Goal: Task Accomplishment & Management: Complete application form

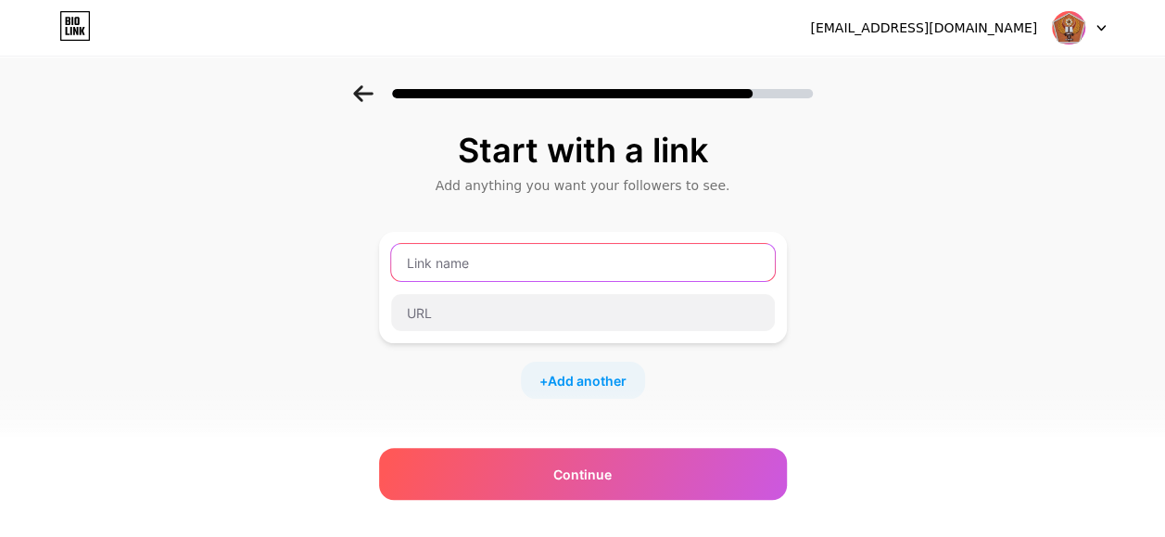
click at [463, 259] on input "text" at bounding box center [583, 262] width 384 height 37
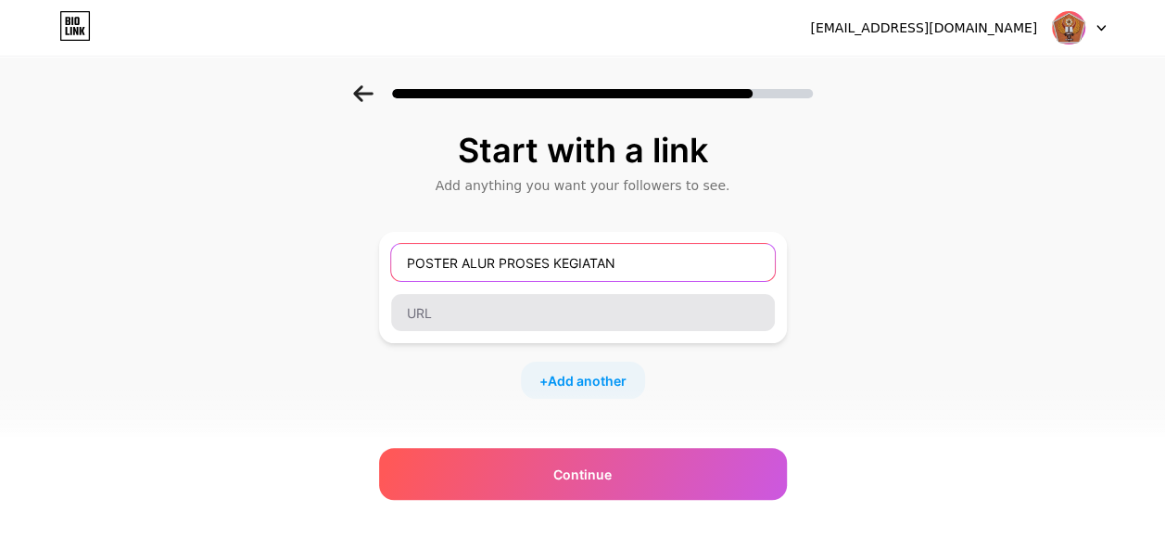
type input "POSTER ALUR PROSES KEGIATAN"
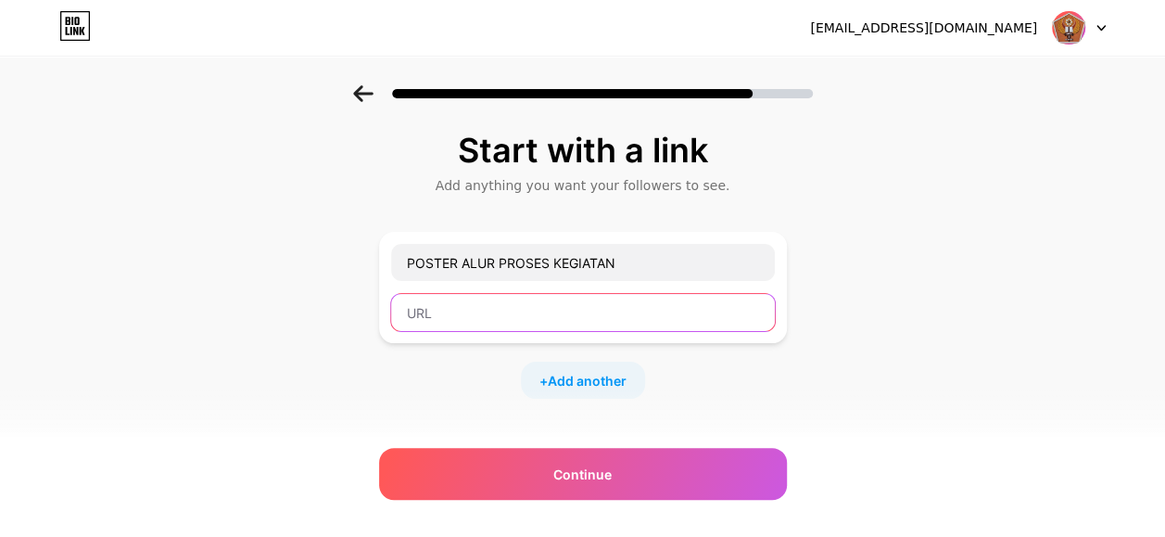
click at [462, 303] on input "text" at bounding box center [583, 312] width 384 height 37
paste input "https://drive.google.com/file/d/1b1pxjCA1fX7NNjv1Zew8cjH6l08D8eQ6/view?usp=shar…"
type input "https://drive.google.com/file/d/1b1pxjCA1fX7NNjv1Zew8cjH6l08D8eQ6/view?usp=shar…"
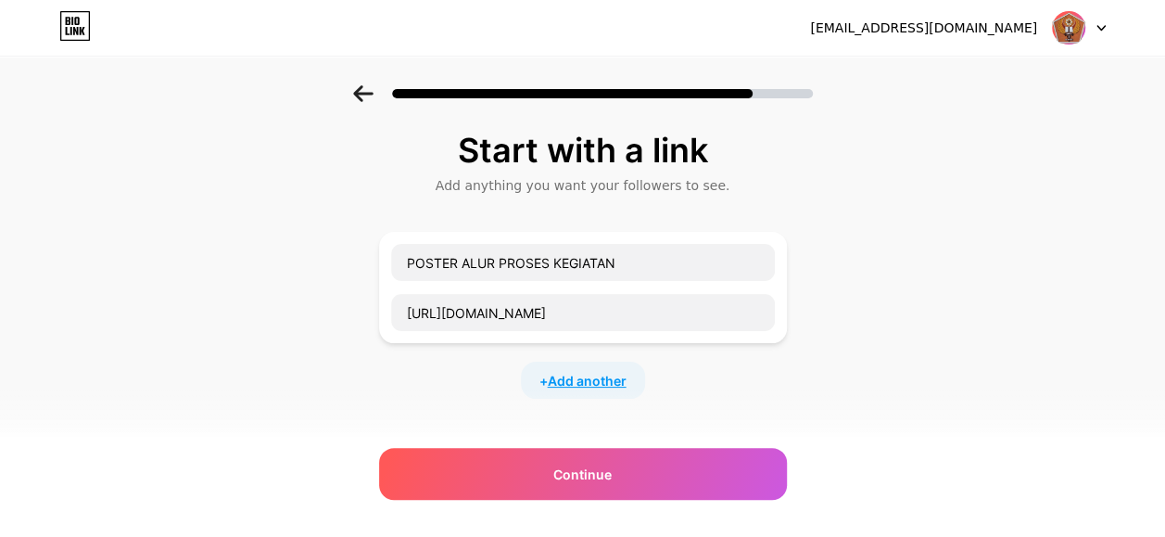
scroll to position [0, 0]
click at [564, 382] on span "Add another" at bounding box center [587, 380] width 79 height 19
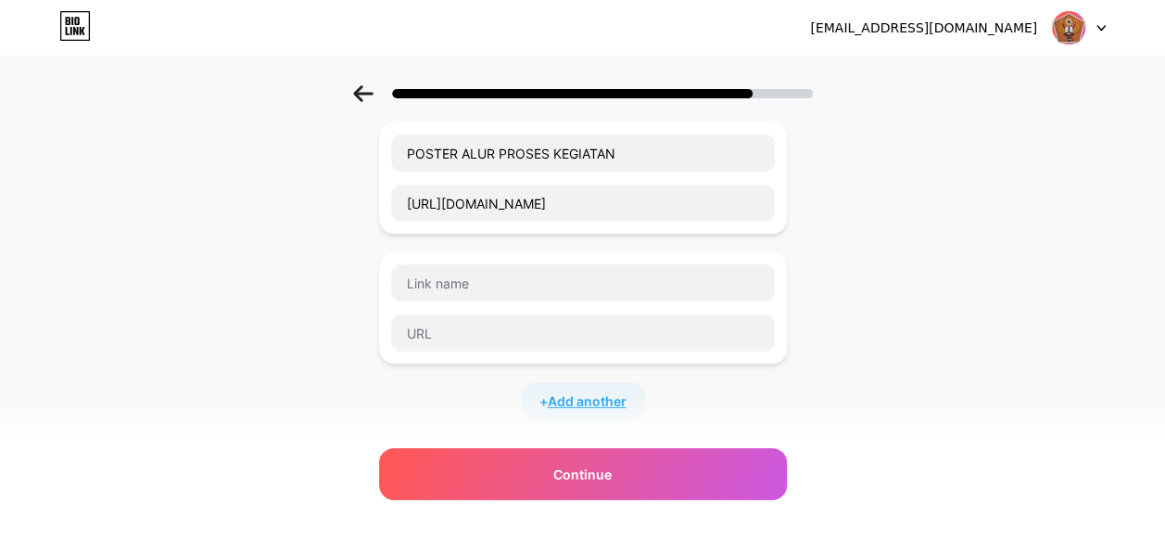
scroll to position [77, 0]
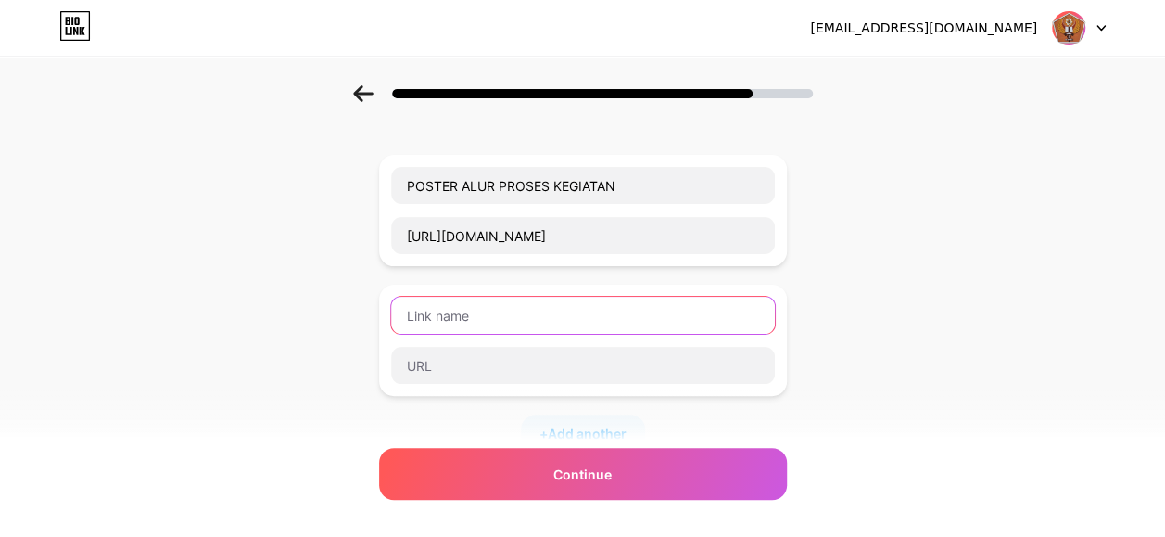
click at [534, 321] on input "text" at bounding box center [583, 315] width 384 height 37
paste input "CATATAN PENTING DAN TUGAS MANDIRI (DI LUAR JADWAL)"
click at [651, 306] on input "CATATAN PENTING DAN TUGAS MANDIRI (DI LUAR JADWAL)" at bounding box center [583, 315] width 384 height 37
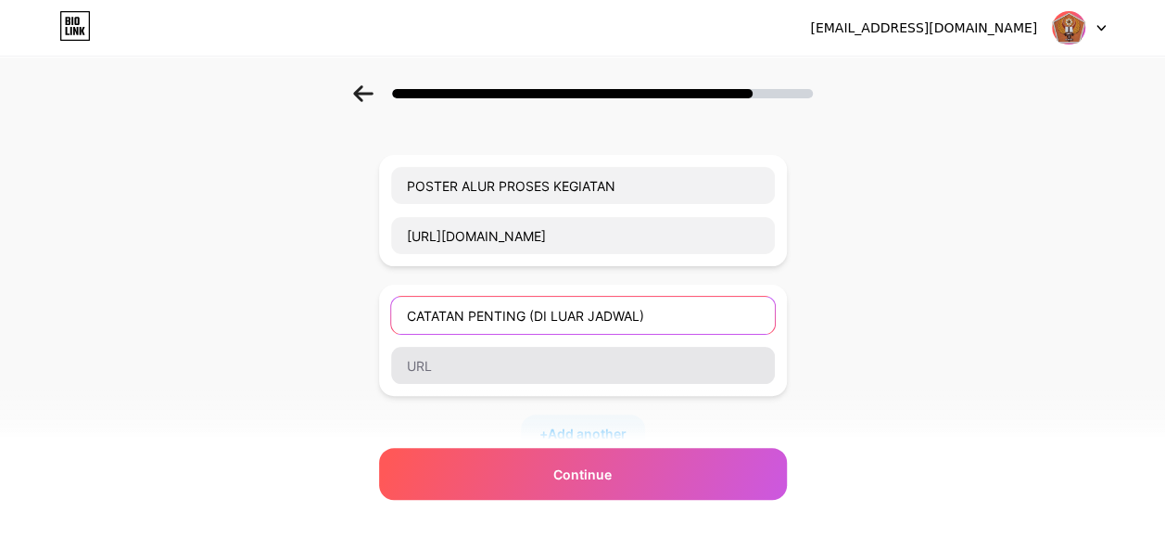
type input "CATATAN PENTING (DI LUAR JADWAL)"
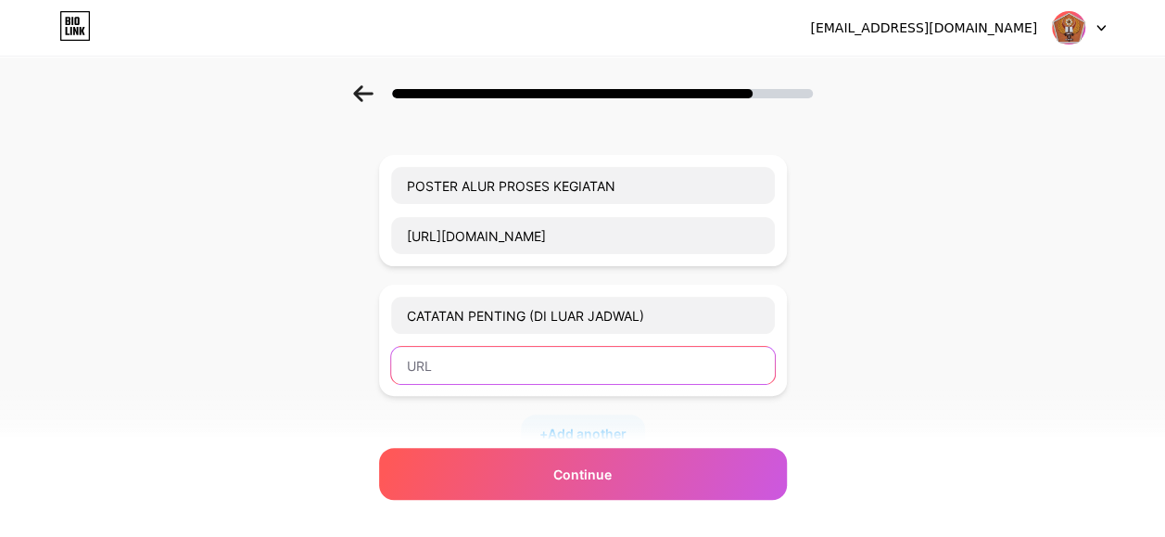
click at [626, 361] on input "text" at bounding box center [583, 365] width 384 height 37
paste input "https://drive.google.com/file/d/1QRLsFQ7RR_IcjbxTffxSKIoUjJTSvsi3/view?usp=shar…"
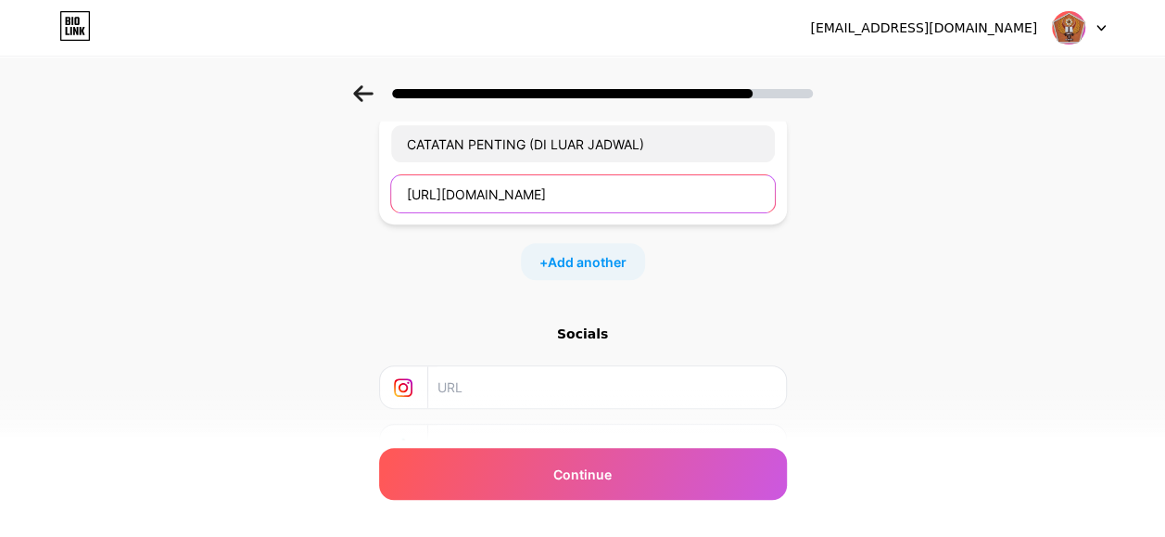
scroll to position [249, 0]
type input "https://drive.google.com/file/d/1QRLsFQ7RR_IcjbxTffxSKIoUjJTSvsi3/view?usp=shar…"
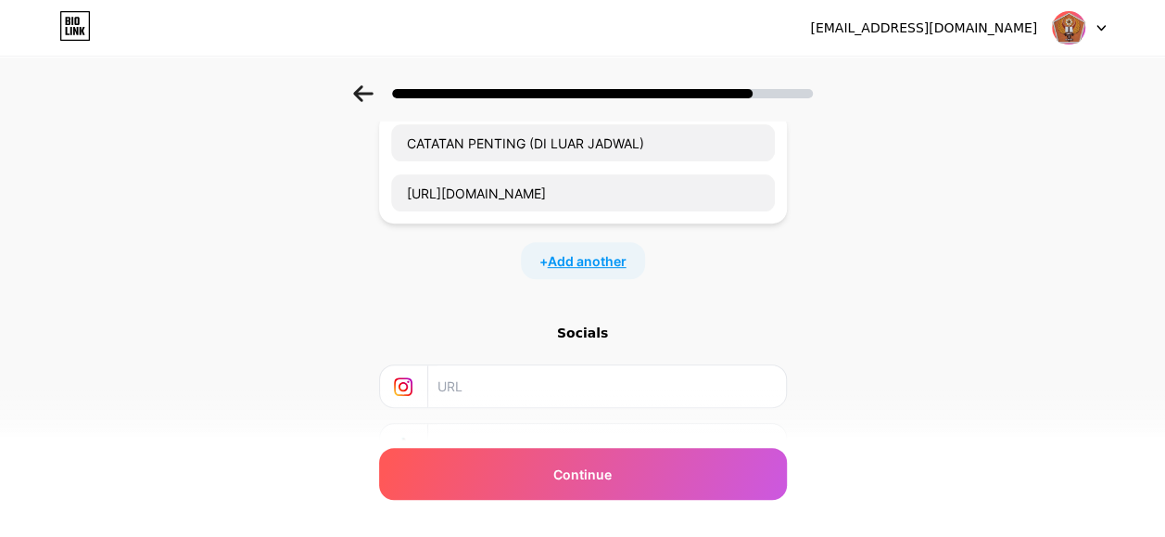
click at [609, 251] on span "Add another" at bounding box center [587, 260] width 79 height 19
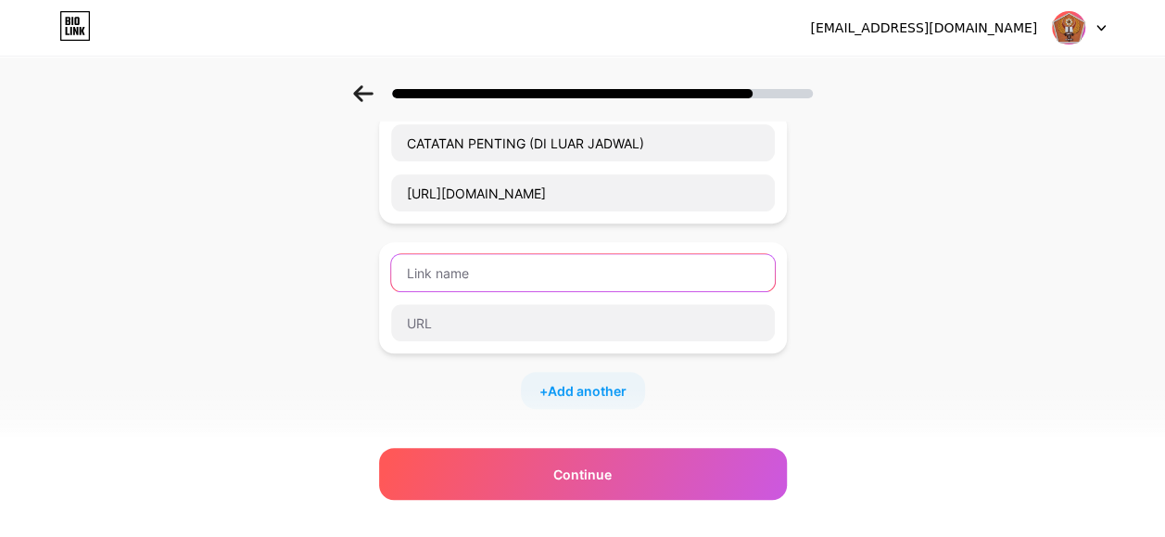
click at [562, 261] on input "text" at bounding box center [583, 272] width 384 height 37
type input "D"
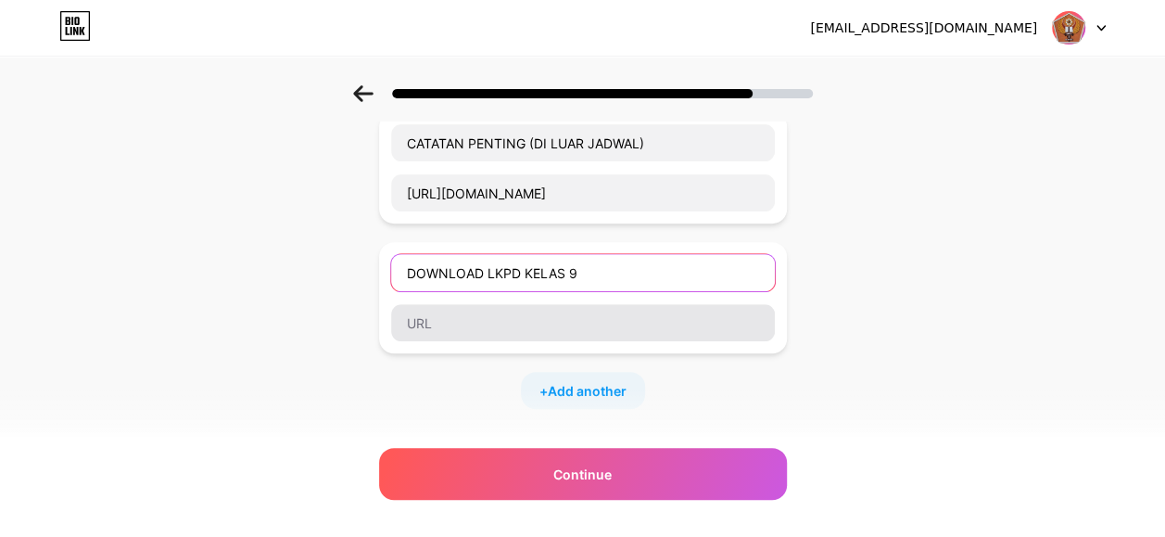
type input "DOWNLOAD LKPD KELAS 9"
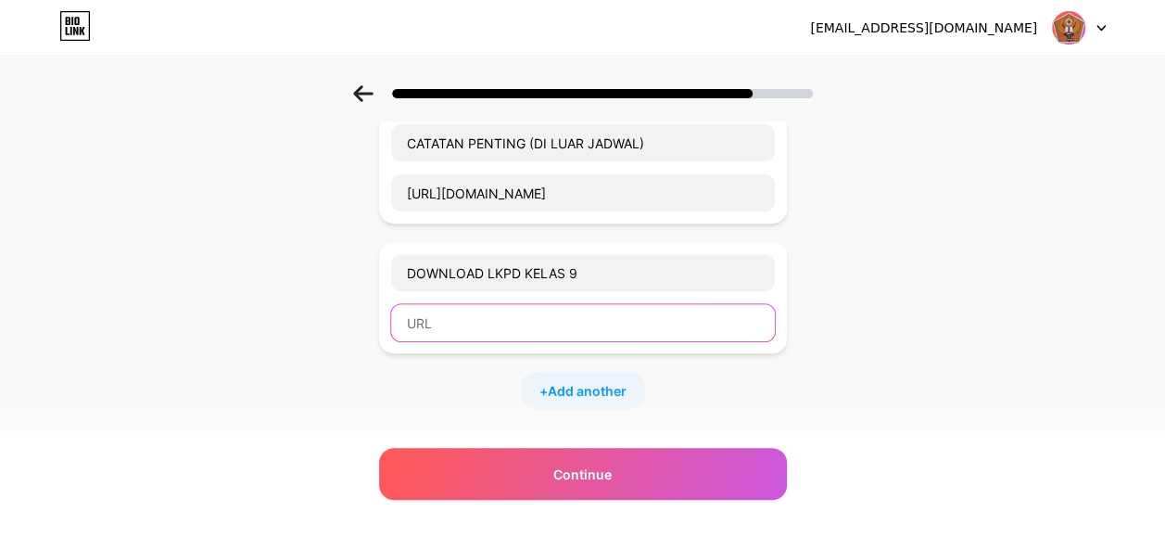
click at [525, 311] on input "text" at bounding box center [583, 322] width 384 height 37
click at [449, 317] on input "text" at bounding box center [583, 322] width 384 height 37
paste input "https://drive.google.com/file/d/1VN_myOshp6wGHsH8CS6QgGePpj1kypox/view?usp=shar…"
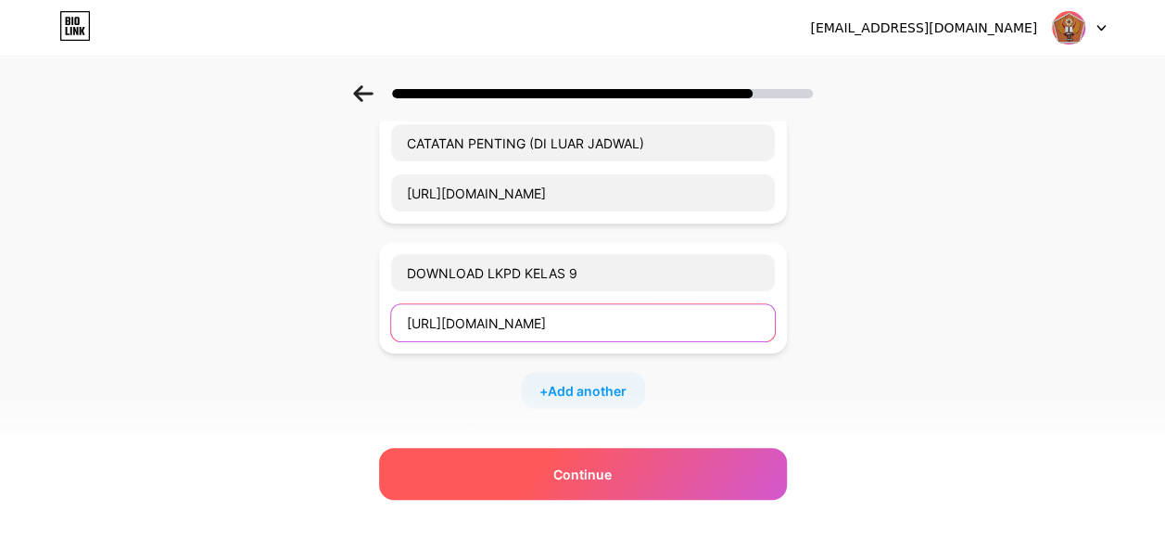
type input "https://drive.google.com/file/d/1VN_myOshp6wGHsH8CS6QgGePpj1kypox/view?usp=shar…"
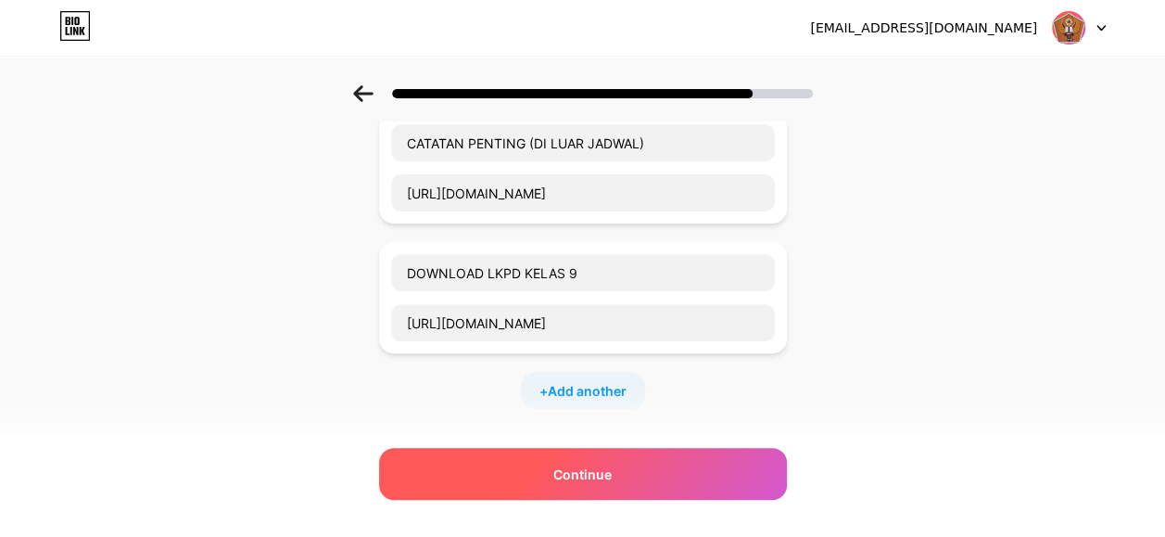
click at [536, 469] on div "Continue" at bounding box center [583, 474] width 408 height 52
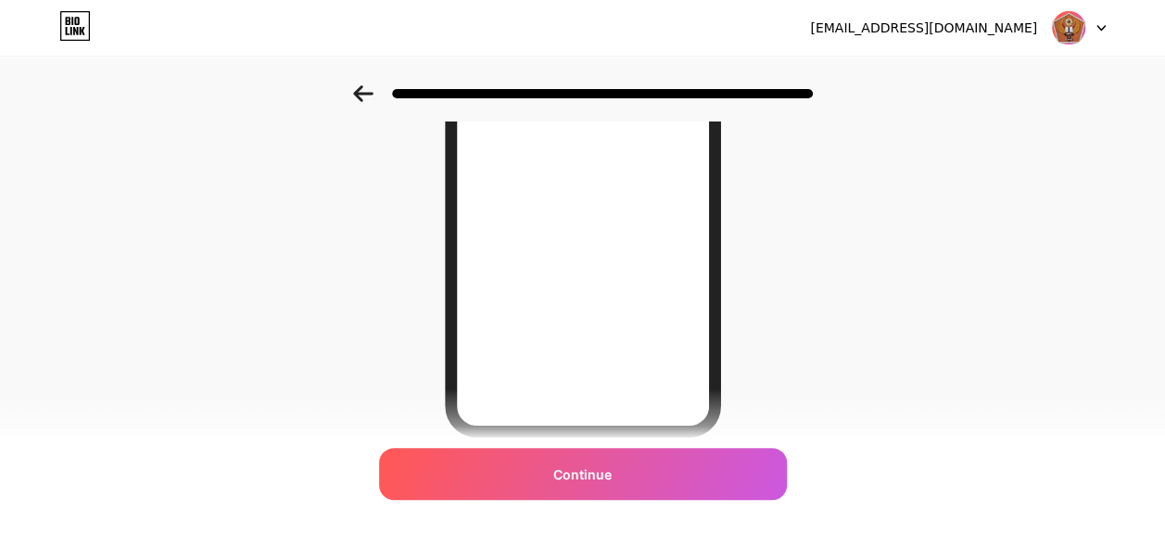
scroll to position [321, 0]
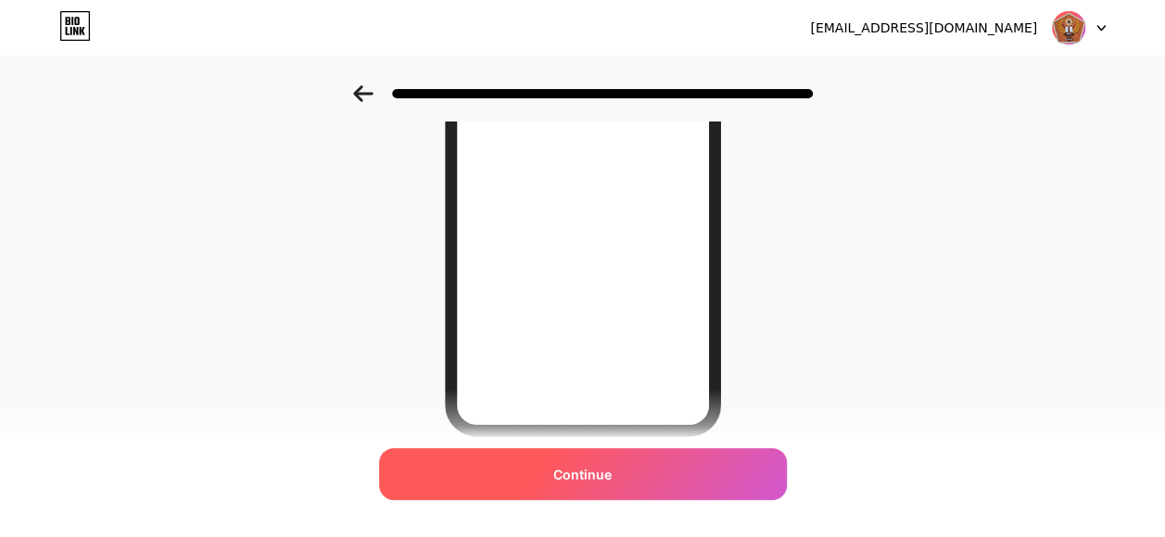
click at [656, 463] on div "Continue" at bounding box center [583, 474] width 408 height 52
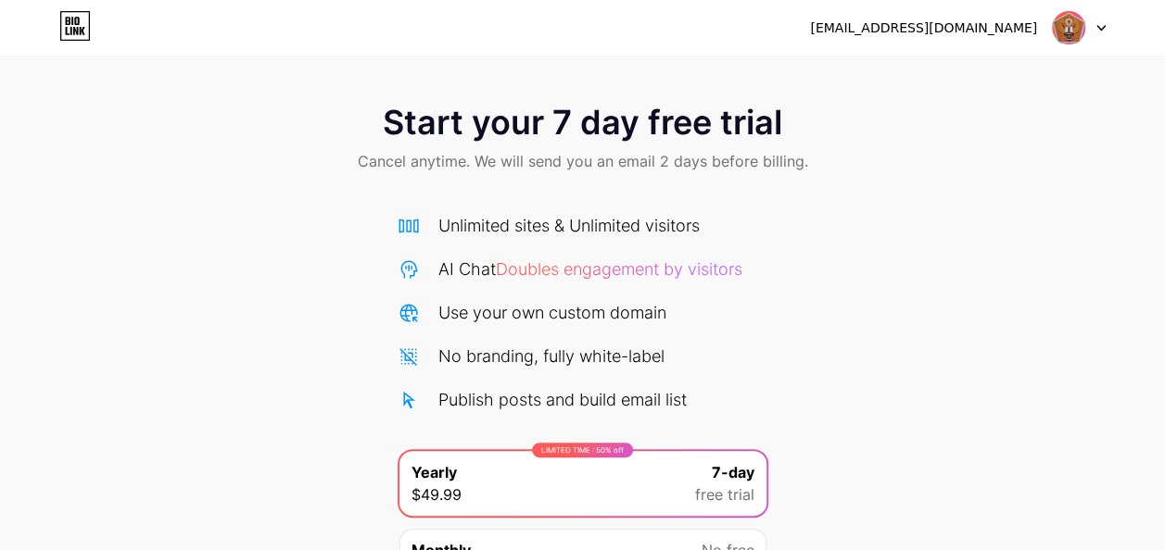
scroll to position [195, 0]
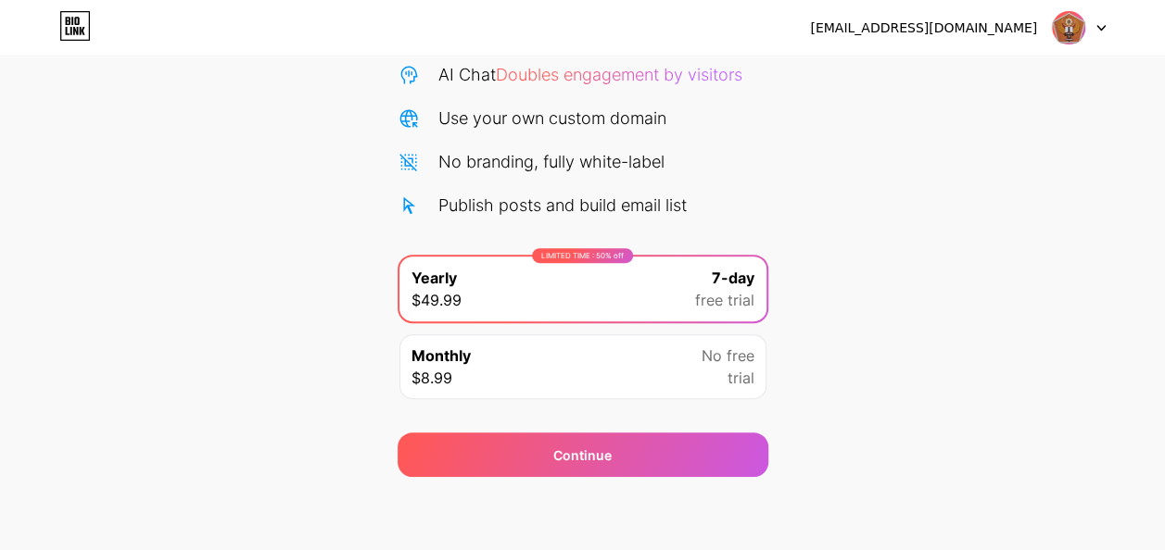
click at [1101, 25] on icon at bounding box center [1100, 28] width 9 height 6
click at [988, 220] on div "Start your 7 day free trial Cancel anytime. We will send you an email 2 days be…" at bounding box center [582, 184] width 1165 height 587
click at [792, 204] on div "Start your 7 day free trial Cancel anytime. We will send you an email 2 days be…" at bounding box center [582, 184] width 1165 height 587
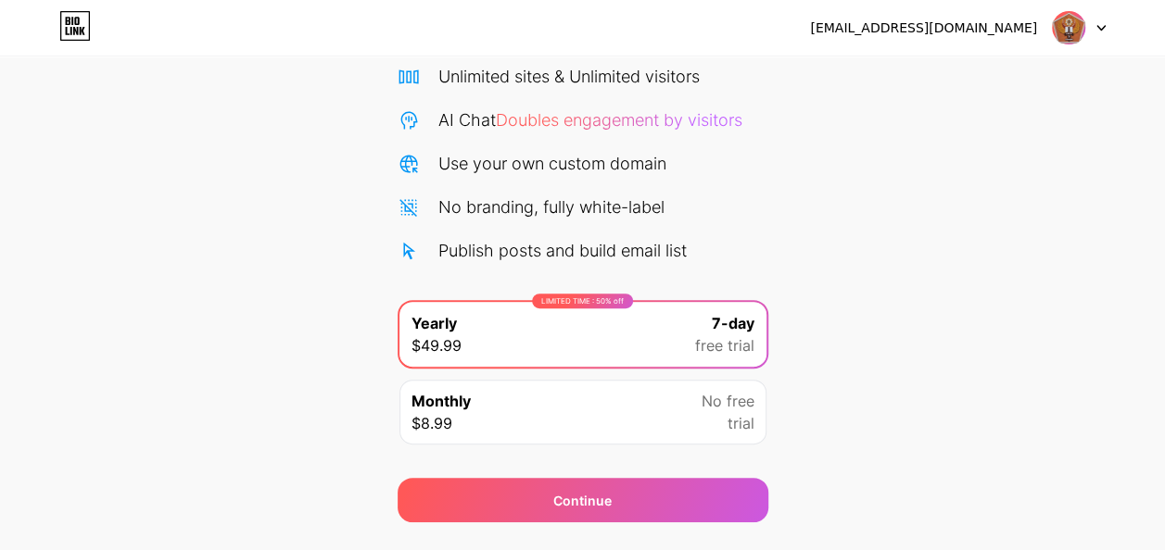
scroll to position [79, 0]
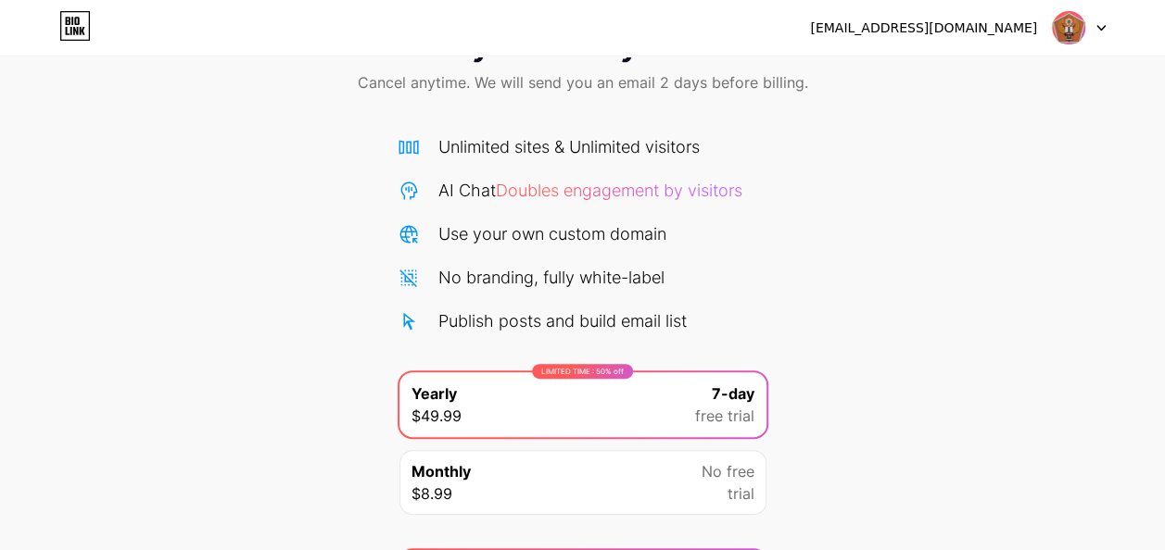
click at [1068, 19] on img at bounding box center [1068, 27] width 35 height 35
click at [951, 23] on div "[EMAIL_ADDRESS][DOMAIN_NAME]" at bounding box center [923, 28] width 227 height 19
click at [1108, 27] on div "[EMAIL_ADDRESS][DOMAIN_NAME] Logout" at bounding box center [582, 27] width 1165 height 33
click at [1105, 26] on div "[EMAIL_ADDRESS][DOMAIN_NAME] Logout" at bounding box center [582, 27] width 1165 height 33
click at [1099, 30] on icon at bounding box center [1100, 28] width 9 height 6
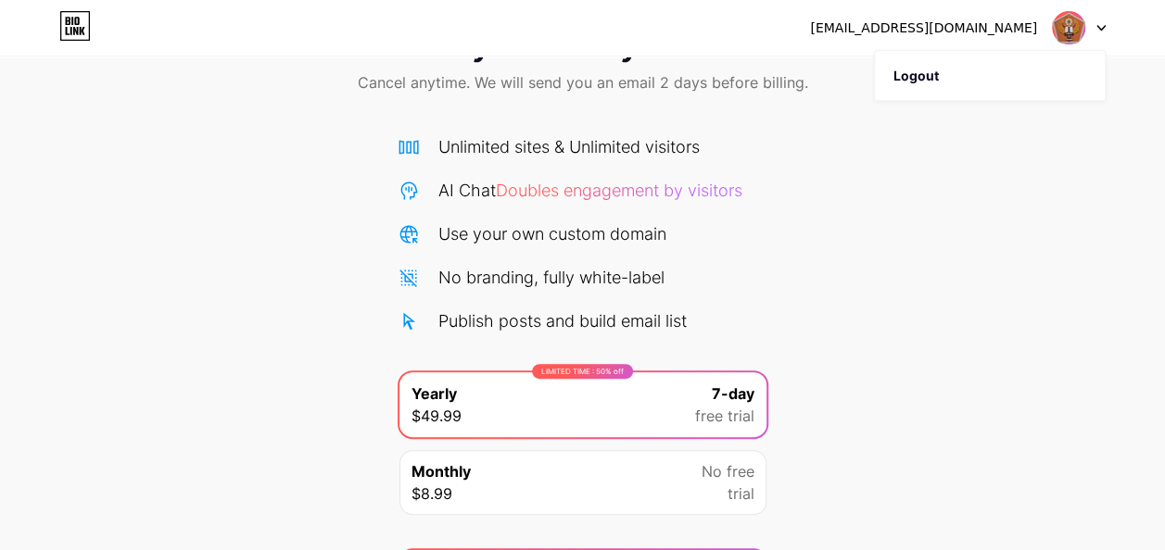
click at [80, 26] on icon at bounding box center [75, 26] width 32 height 30
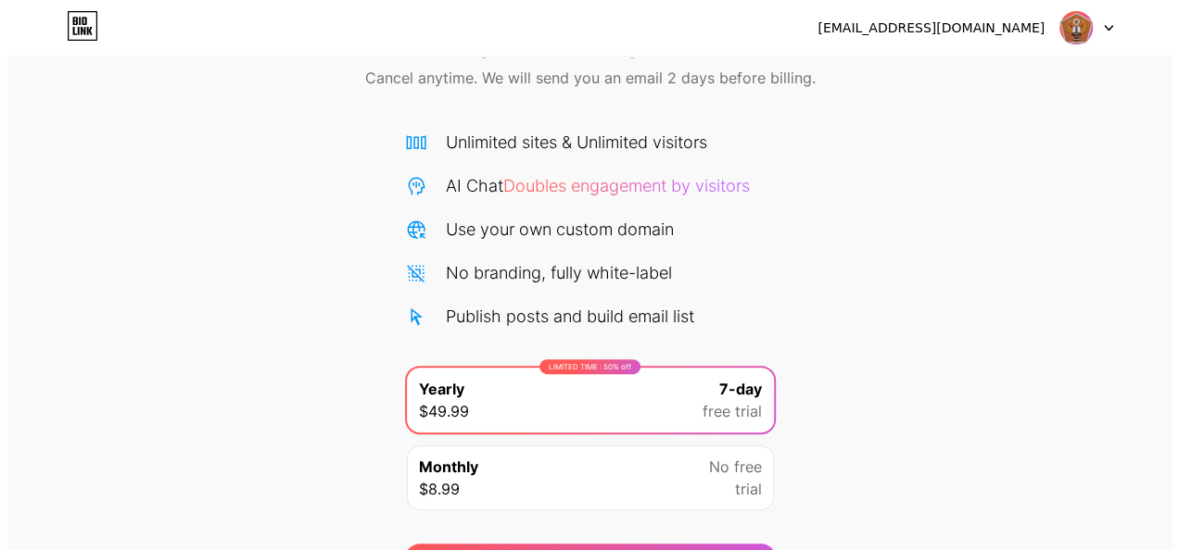
scroll to position [195, 0]
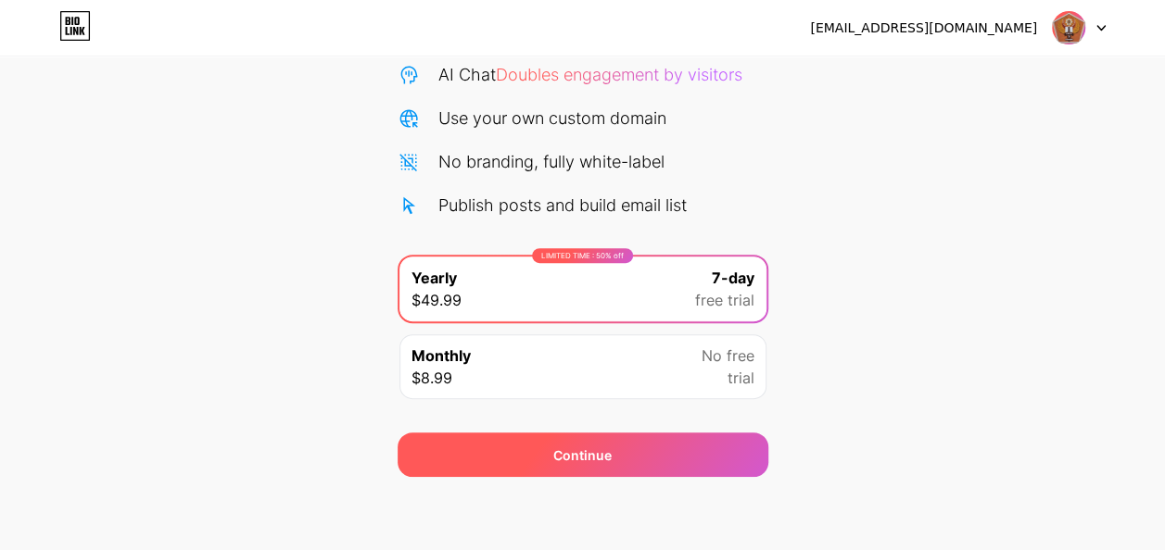
click at [543, 456] on div "Continue" at bounding box center [583, 455] width 371 height 44
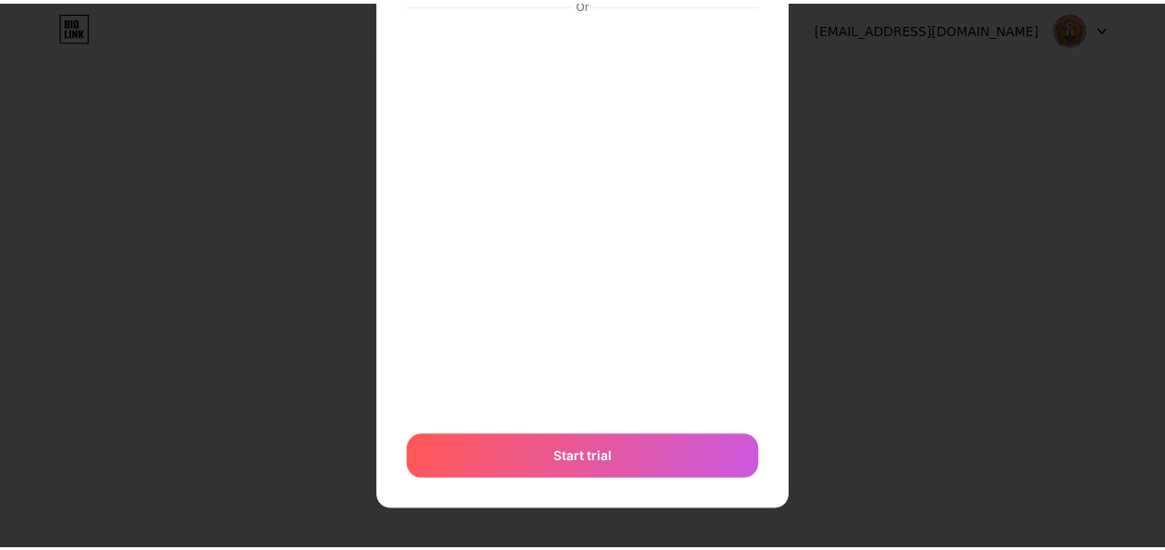
scroll to position [0, 0]
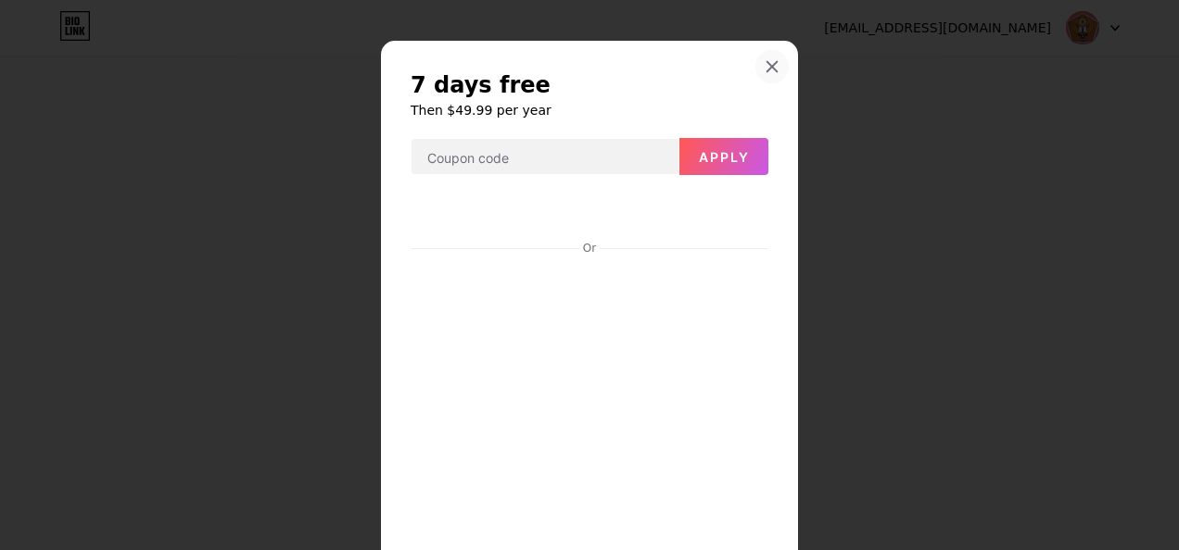
click at [767, 63] on icon at bounding box center [772, 67] width 10 height 10
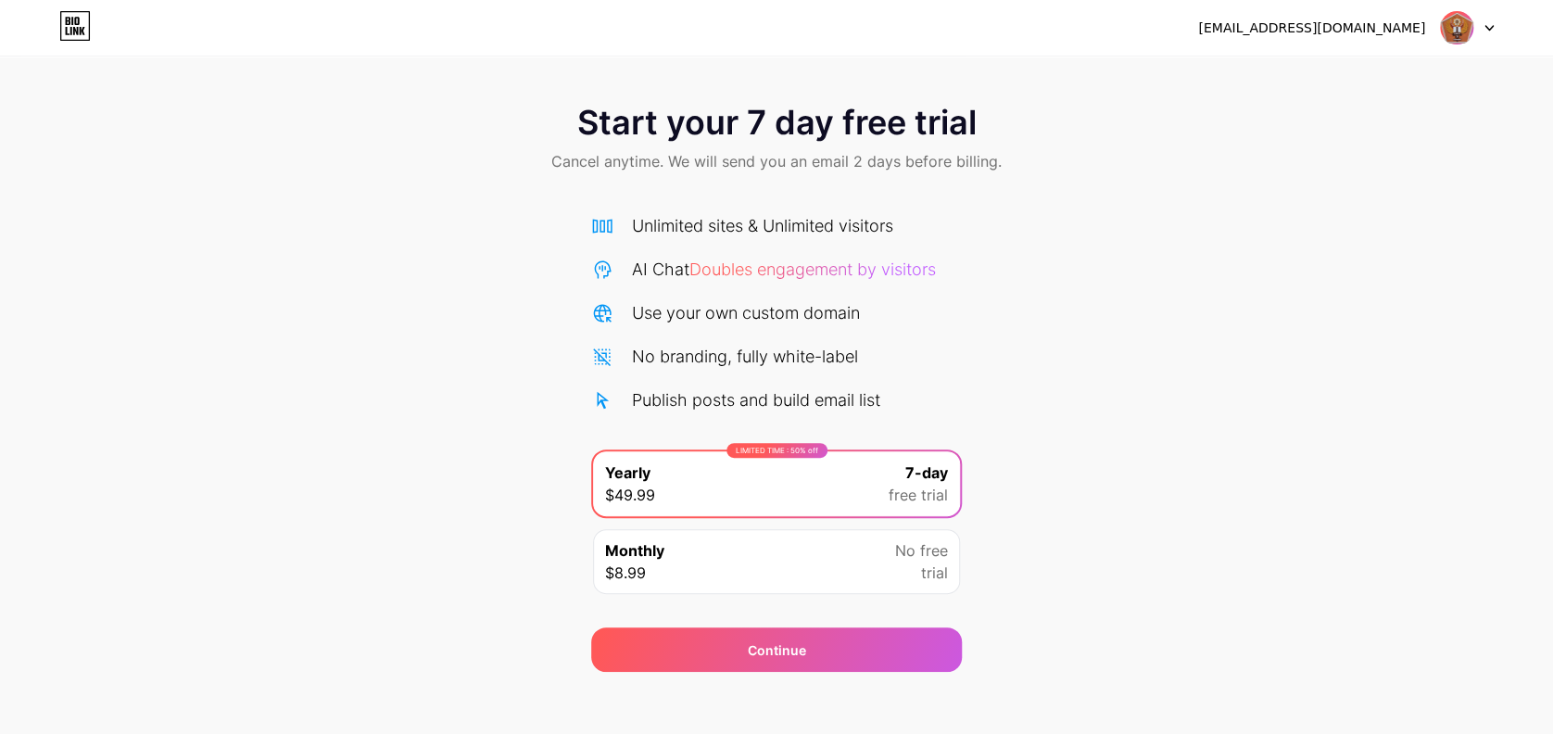
drag, startPoint x: 1056, startPoint y: 6, endPoint x: 435, endPoint y: 318, distance: 695.4
click at [435, 318] on div "Start your 7 day free trial Cancel anytime. We will send you an email 2 days be…" at bounding box center [776, 378] width 1553 height 587
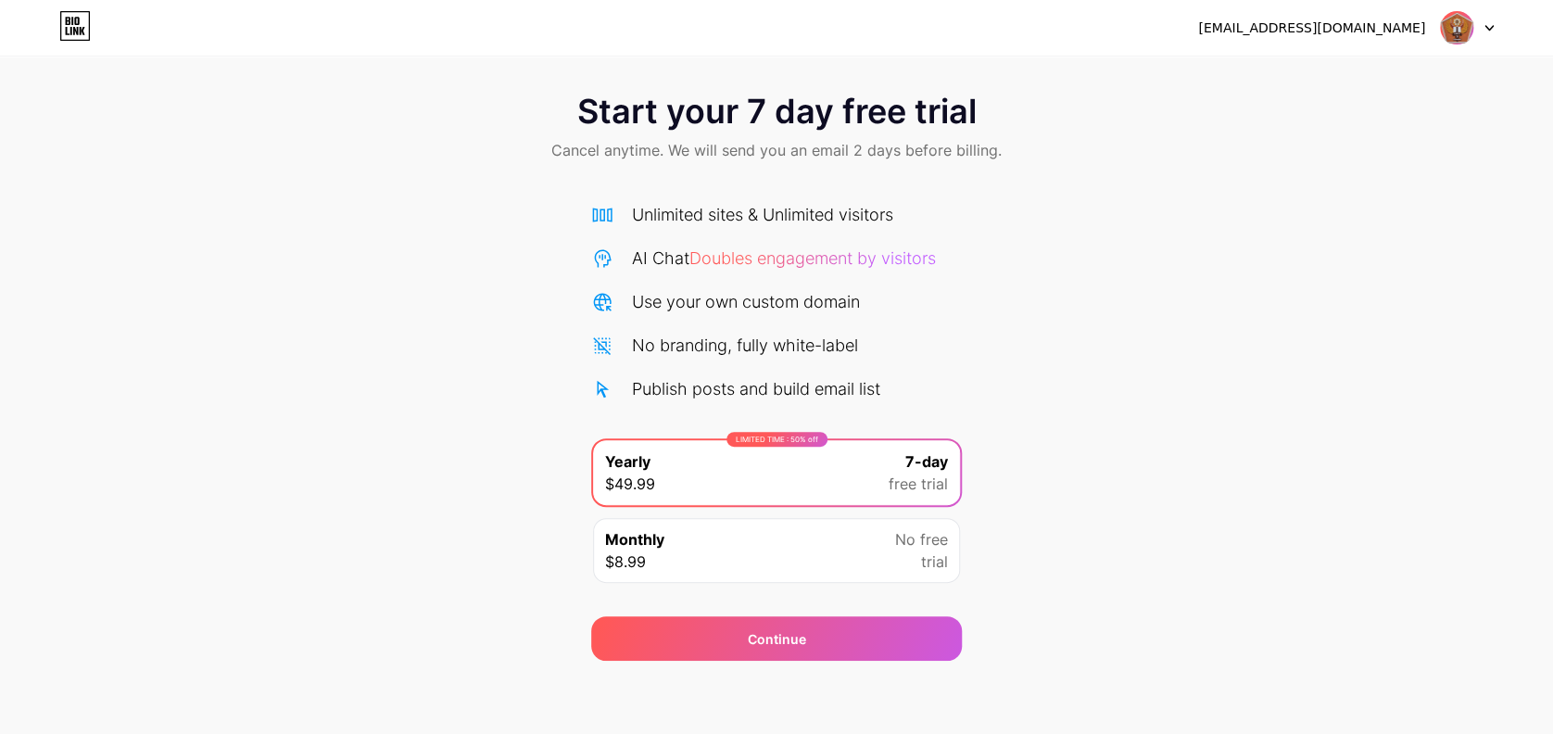
click at [80, 29] on icon at bounding box center [83, 31] width 6 height 8
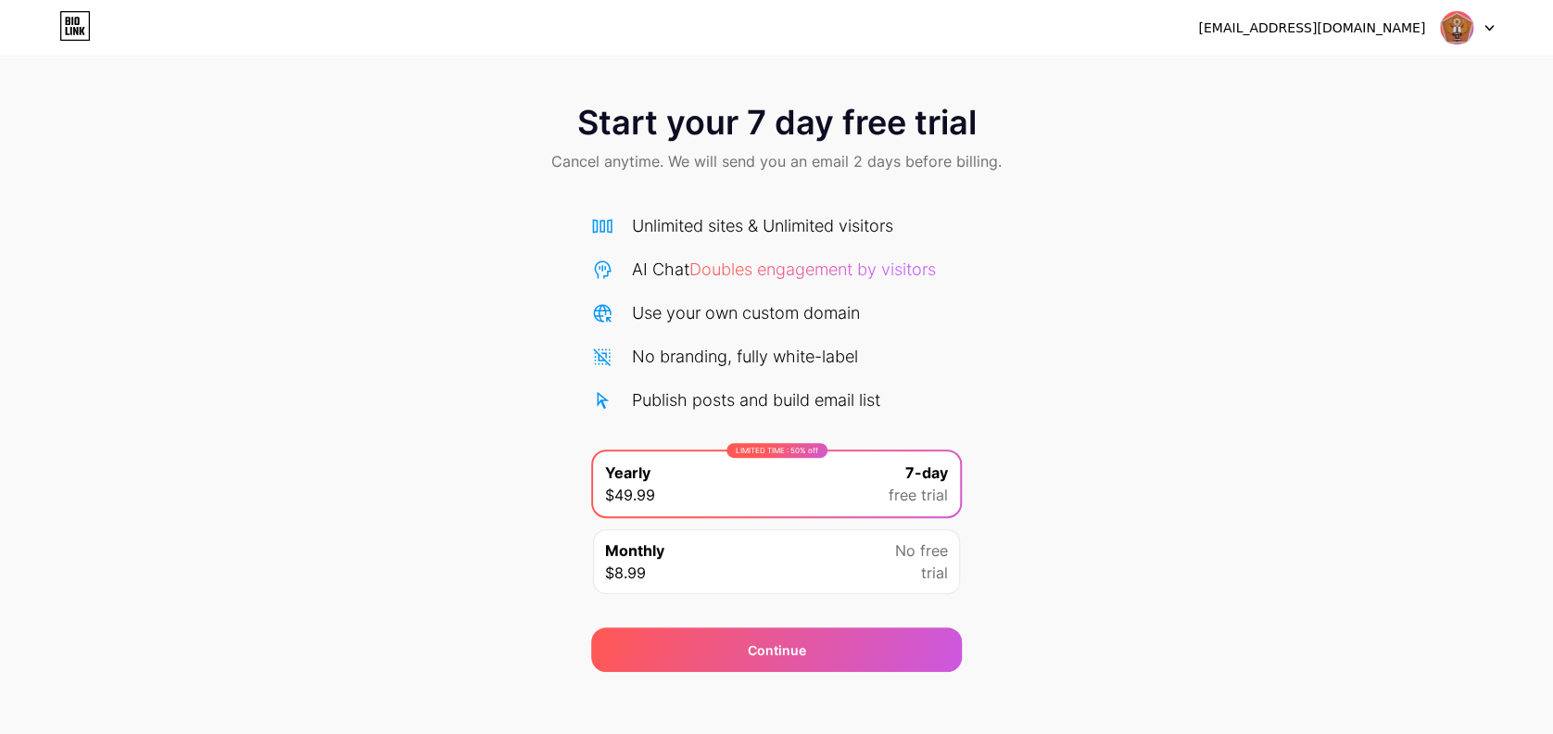
scroll to position [11, 0]
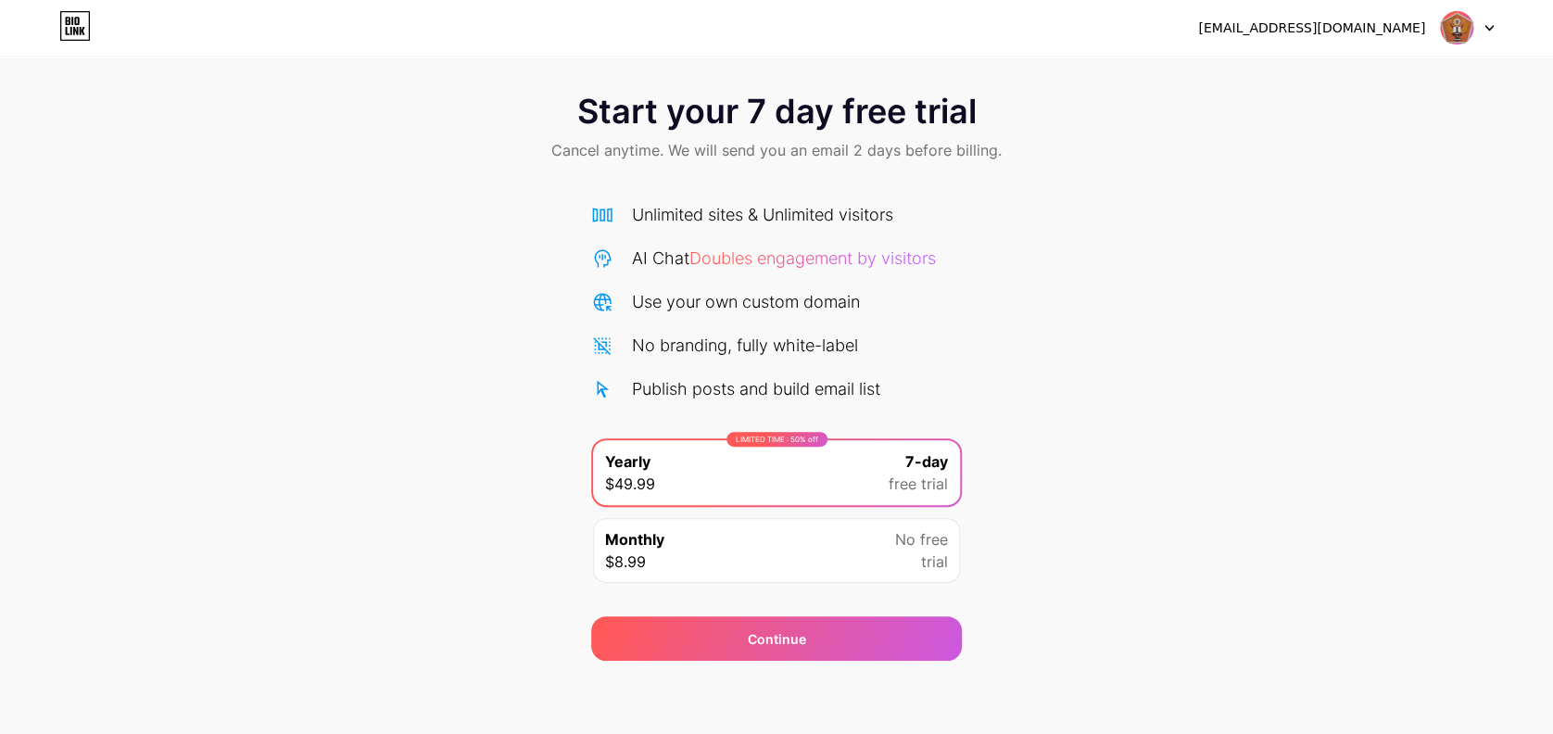
click at [907, 536] on div "No free trial" at bounding box center [921, 550] width 53 height 44
click at [898, 474] on span "free trial" at bounding box center [918, 484] width 59 height 22
click at [881, 536] on div "Monthly $8.99 No free trial" at bounding box center [776, 550] width 367 height 65
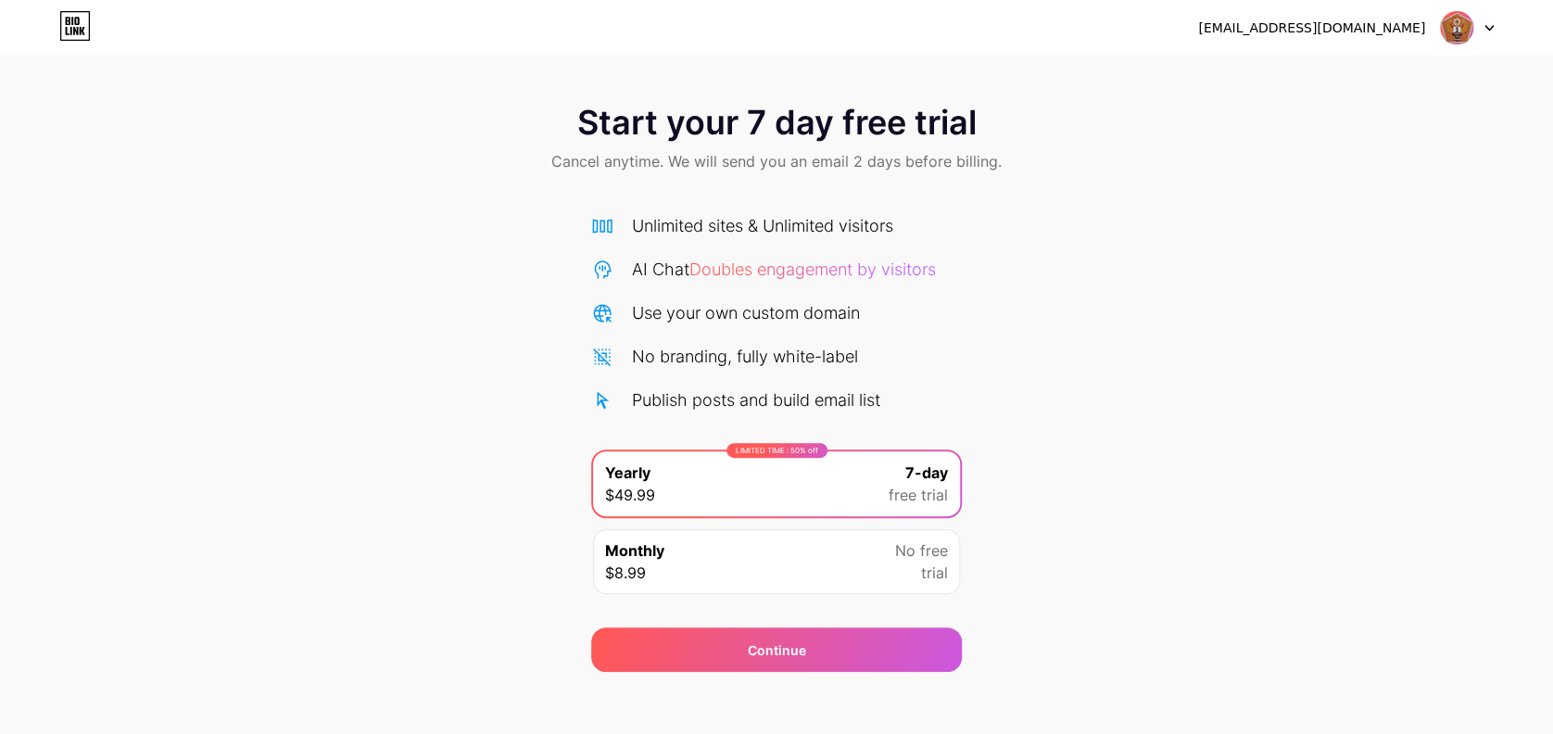
click at [1496, 31] on div "[EMAIL_ADDRESS][DOMAIN_NAME] Logout" at bounding box center [776, 27] width 1553 height 33
click at [1454, 43] on img at bounding box center [1456, 27] width 35 height 35
click at [1341, 85] on li "Logout" at bounding box center [1378, 76] width 230 height 50
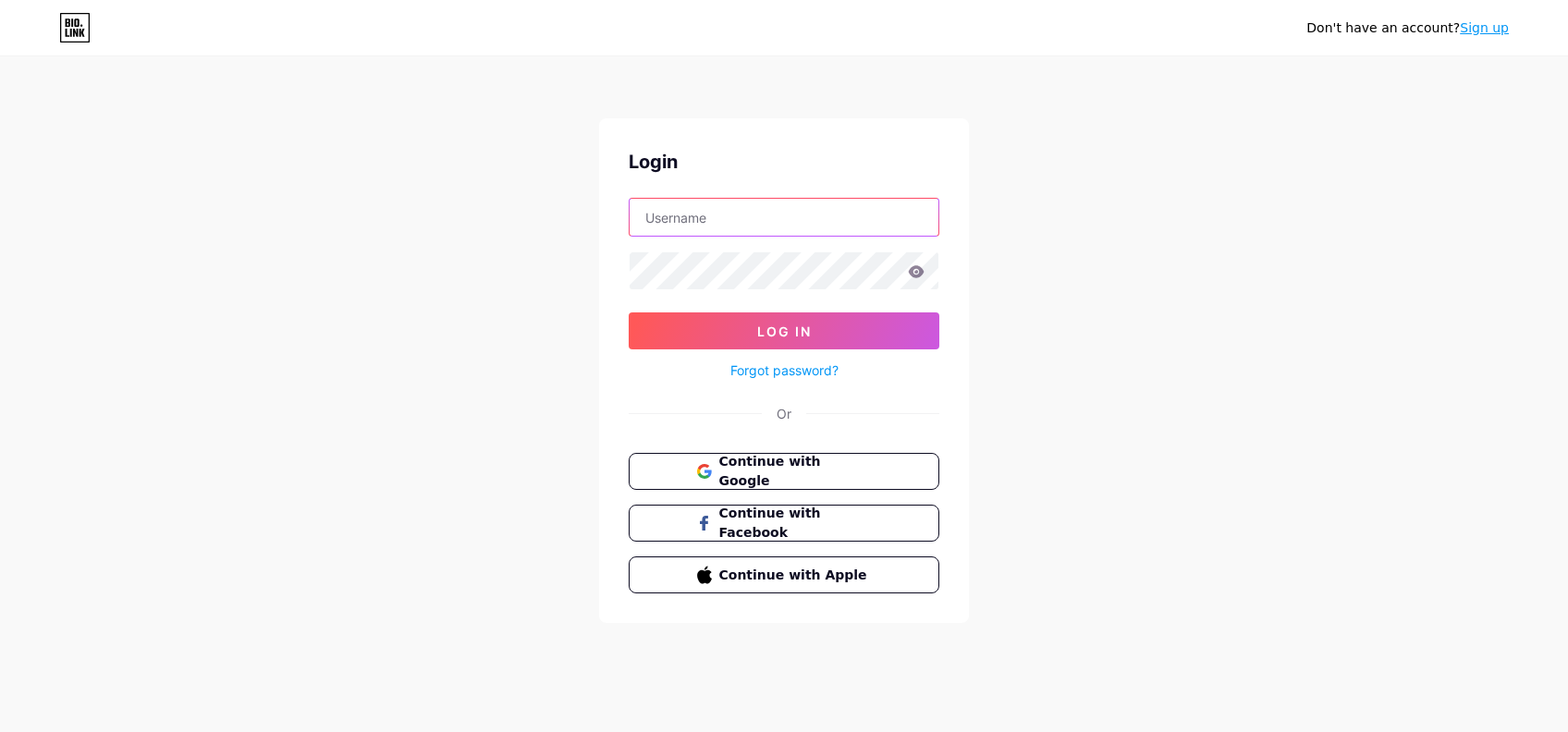
type input "[EMAIL_ADDRESS][DOMAIN_NAME]"
click at [806, 470] on span "Continue with Google" at bounding box center [794, 472] width 155 height 40
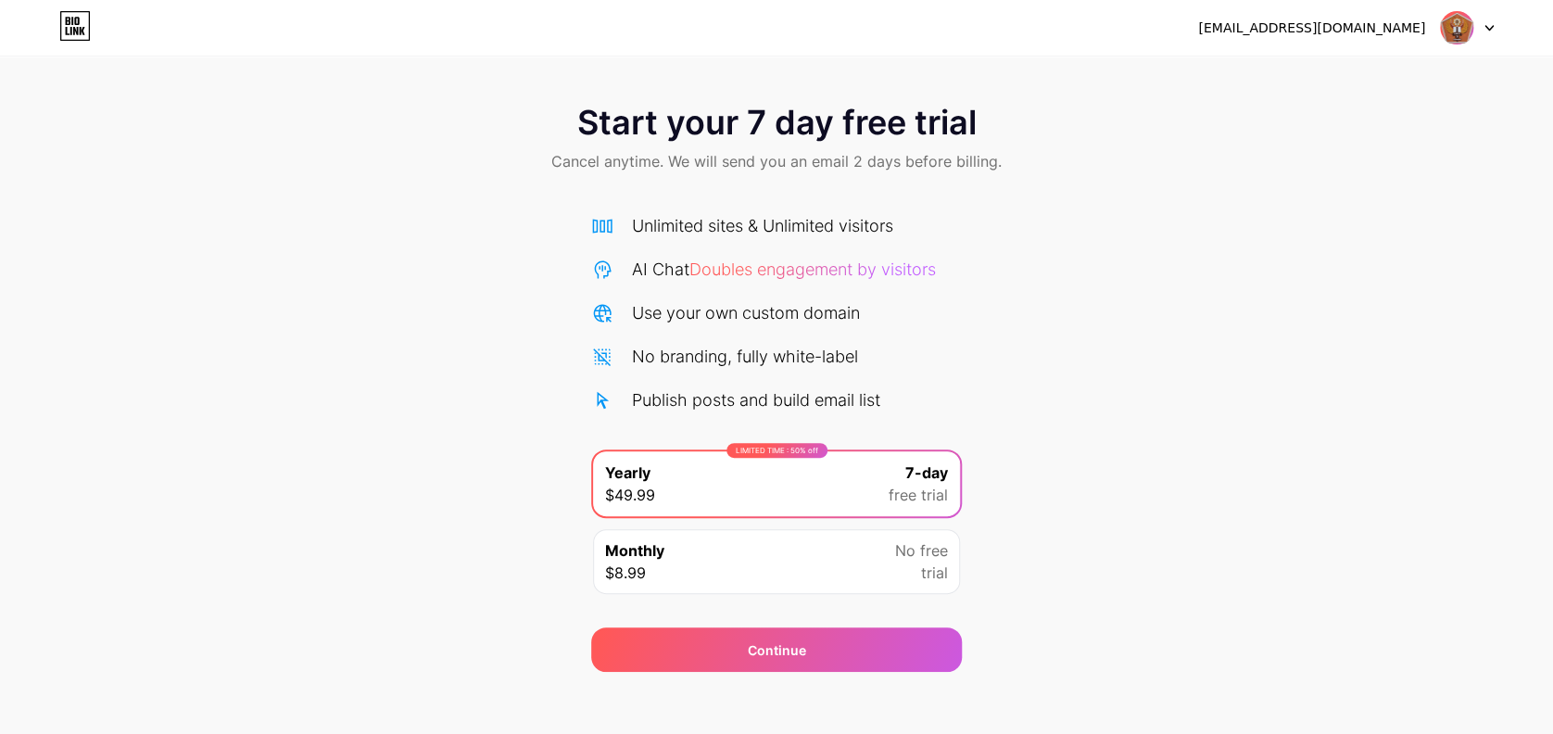
click at [81, 18] on icon at bounding box center [75, 26] width 32 height 30
click at [1481, 25] on div at bounding box center [1467, 27] width 54 height 33
click at [1447, 28] on img at bounding box center [1456, 27] width 35 height 35
click at [1498, 27] on div "[EMAIL_ADDRESS][DOMAIN_NAME] Logout" at bounding box center [776, 27] width 1553 height 33
click at [1490, 27] on icon at bounding box center [1489, 28] width 7 height 5
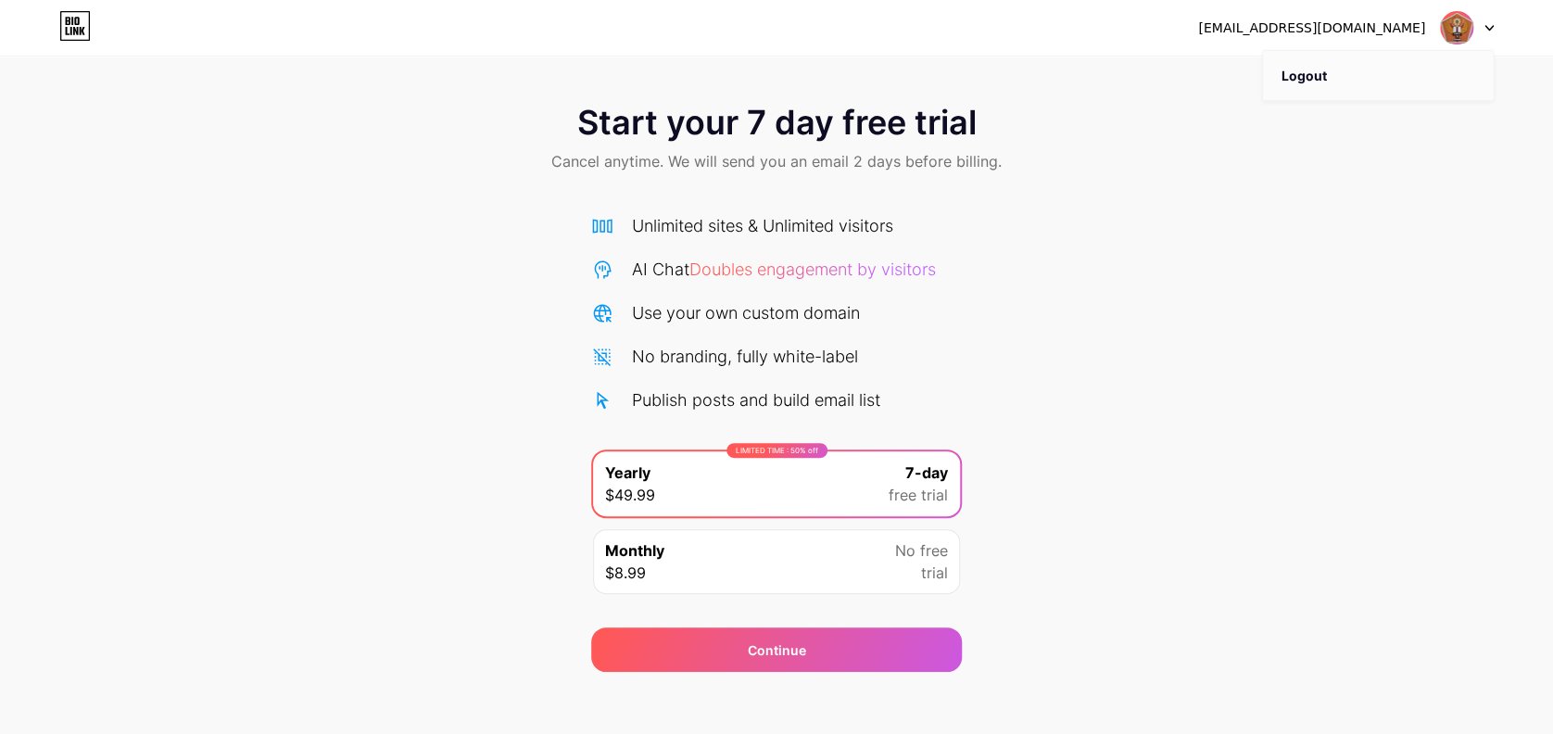
click at [1312, 71] on li "Logout" at bounding box center [1378, 76] width 230 height 50
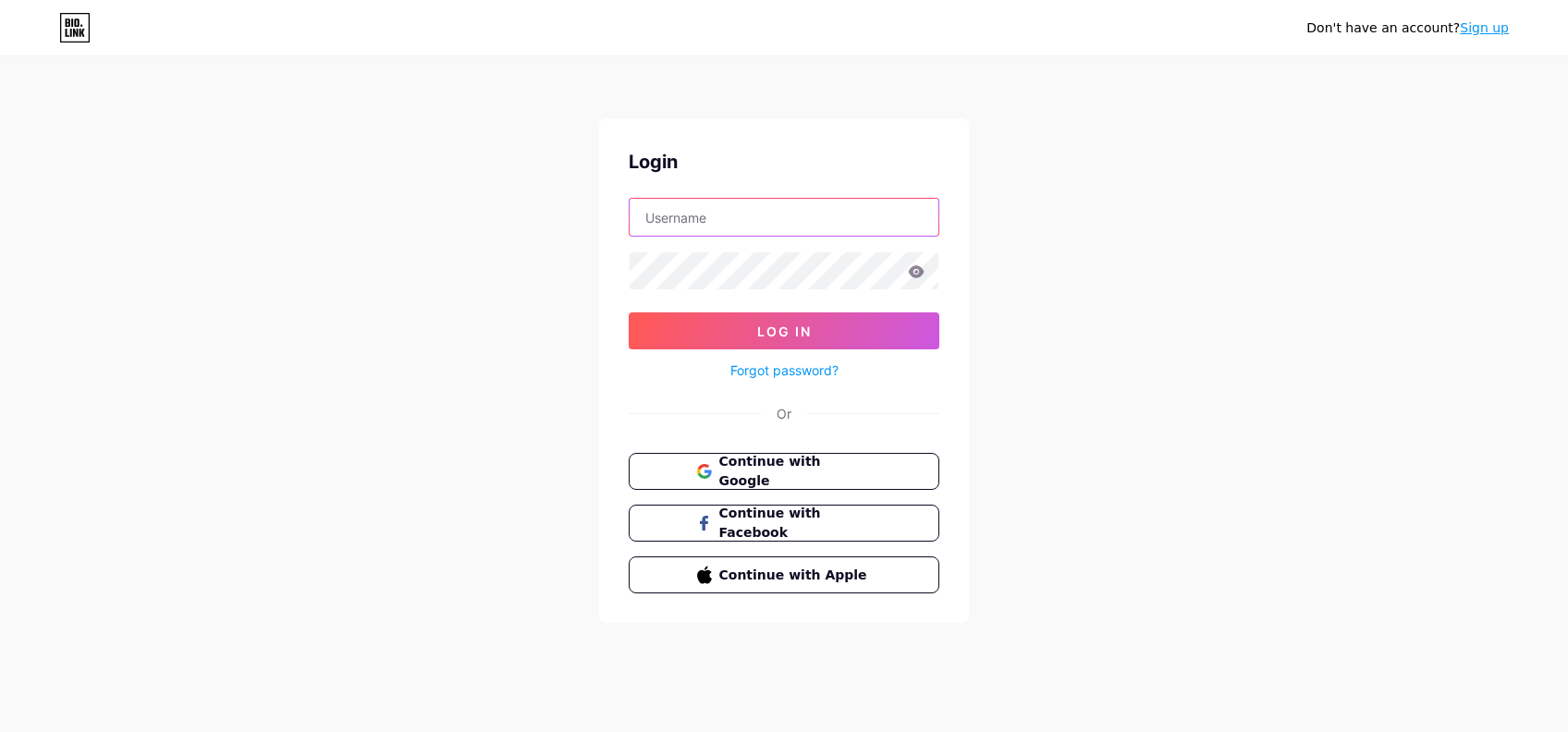
type input "[EMAIL_ADDRESS][DOMAIN_NAME]"
